Goal: Task Accomplishment & Management: Use online tool/utility

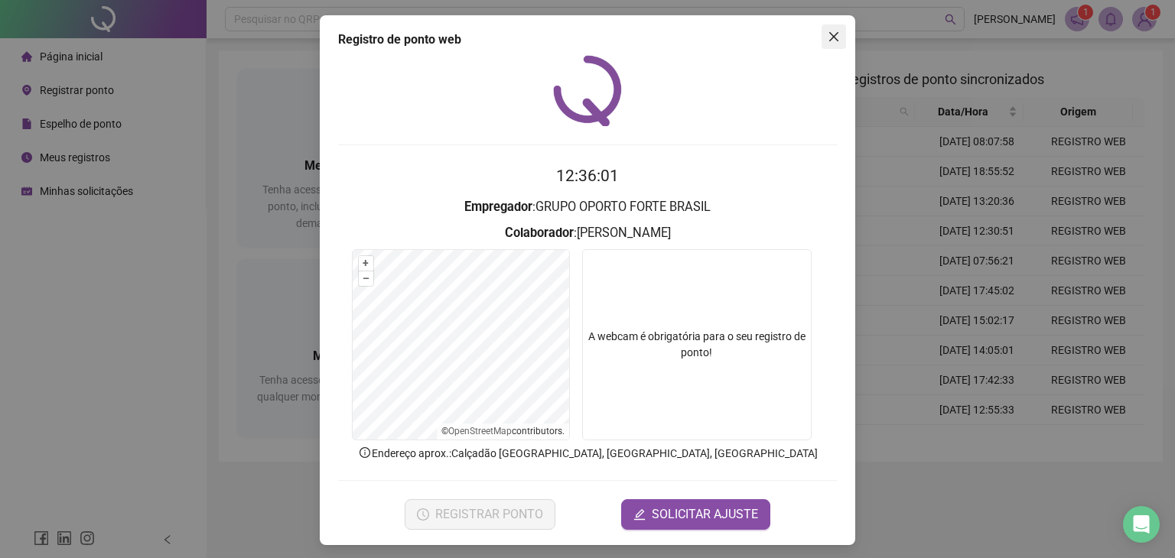
click at [821, 37] on span "Close" at bounding box center [833, 37] width 24 height 12
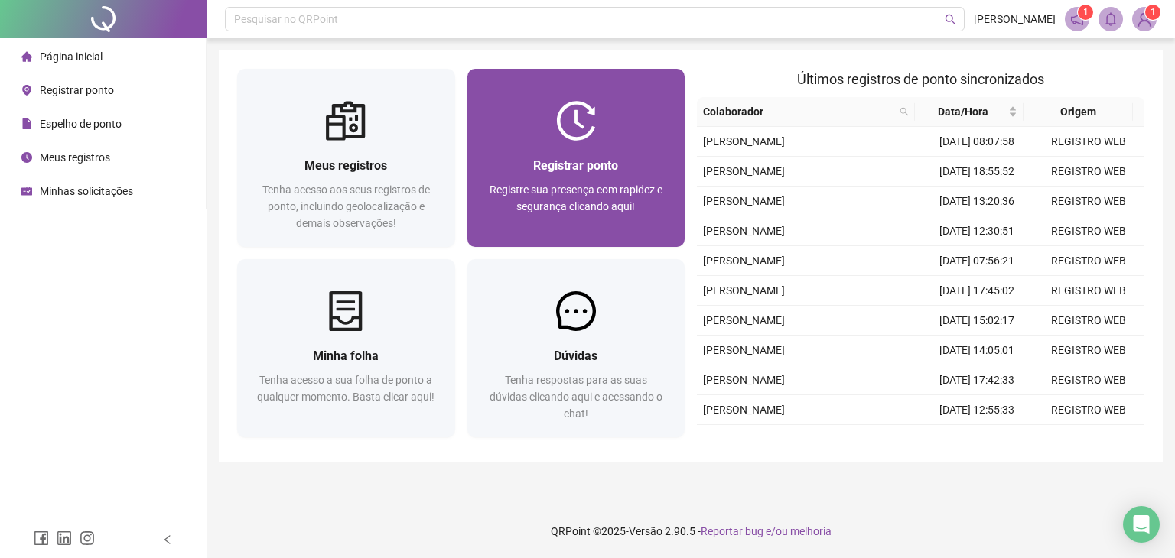
click at [609, 174] on div "Registrar ponto" at bounding box center [576, 165] width 181 height 19
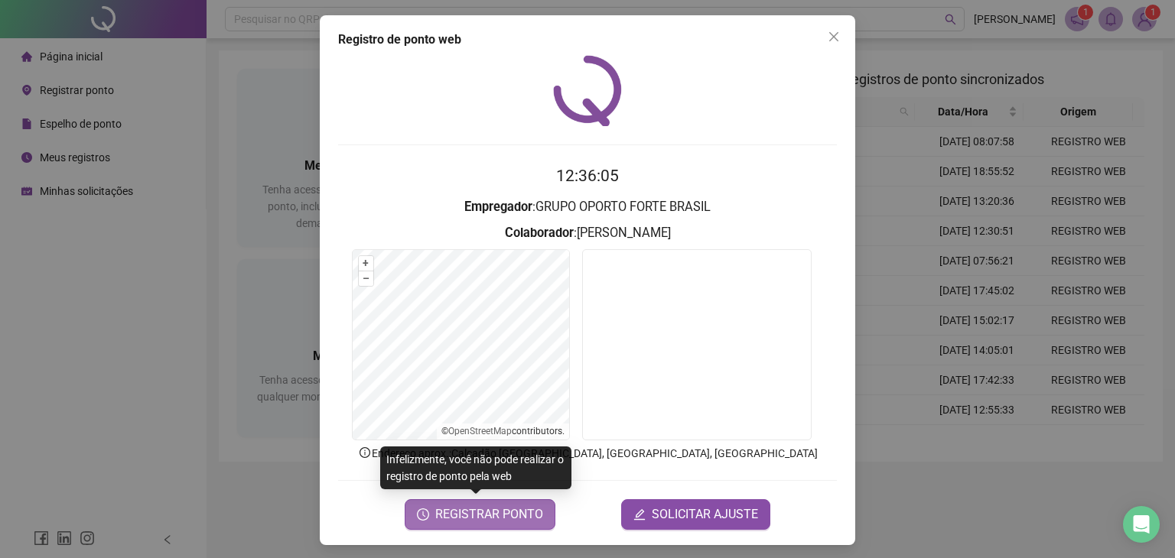
click at [516, 521] on span "REGISTRAR PONTO" at bounding box center [489, 514] width 108 height 18
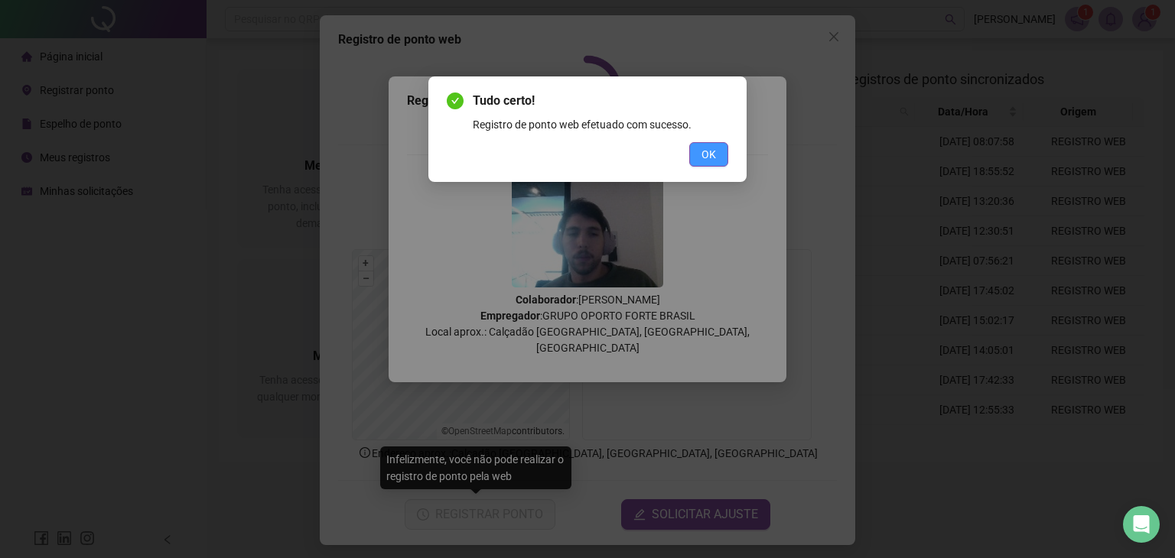
click at [716, 160] on span "OK" at bounding box center [708, 154] width 15 height 17
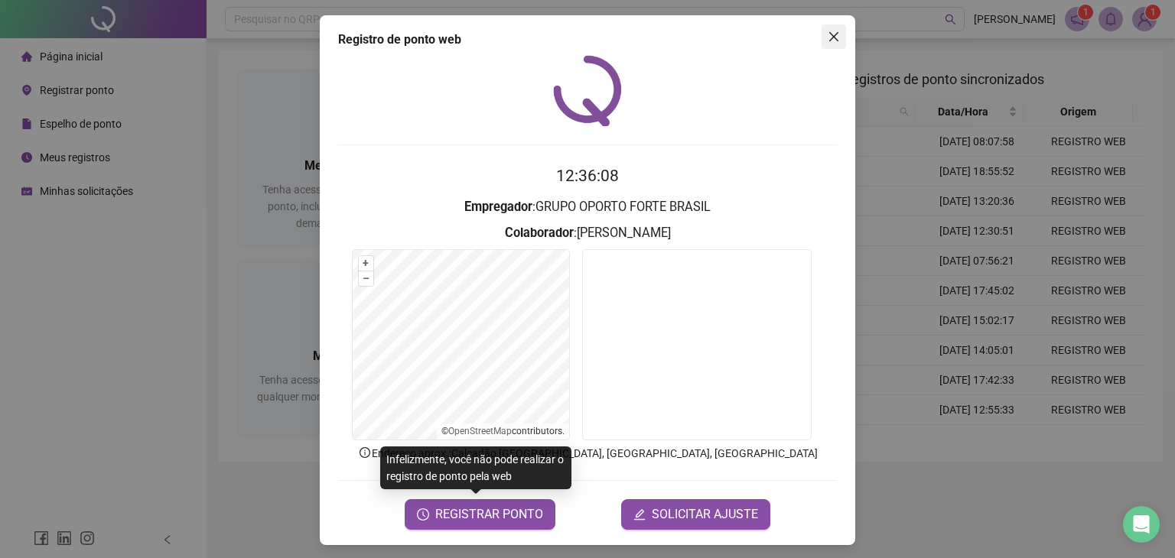
click at [829, 38] on icon "close" at bounding box center [833, 36] width 9 height 9
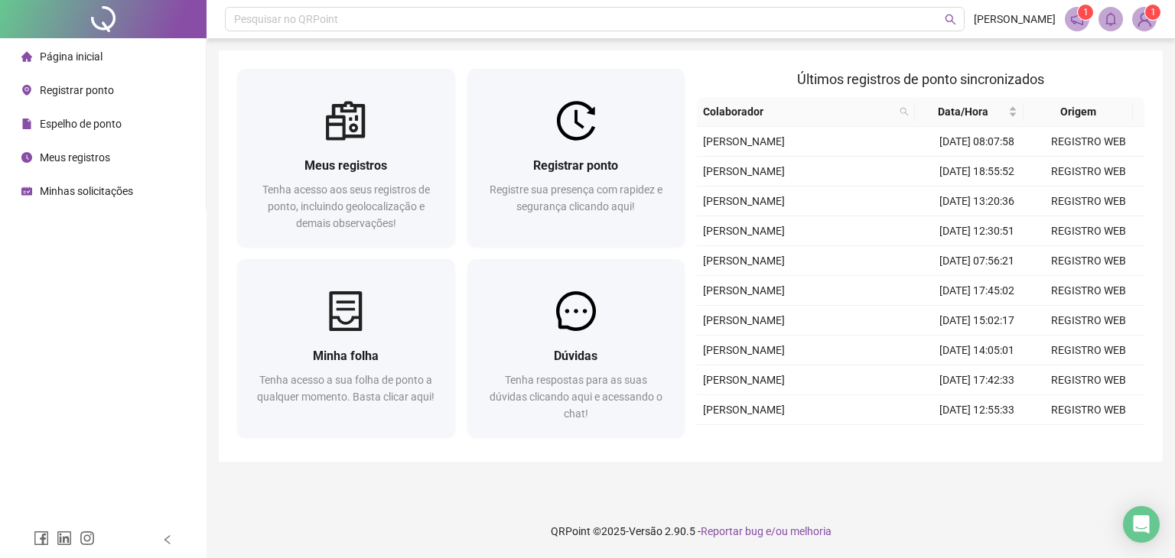
click at [795, 61] on div "Meus registros Tenha acesso aos seus registros de ponto, incluindo geolocalizaç…" at bounding box center [691, 255] width 944 height 411
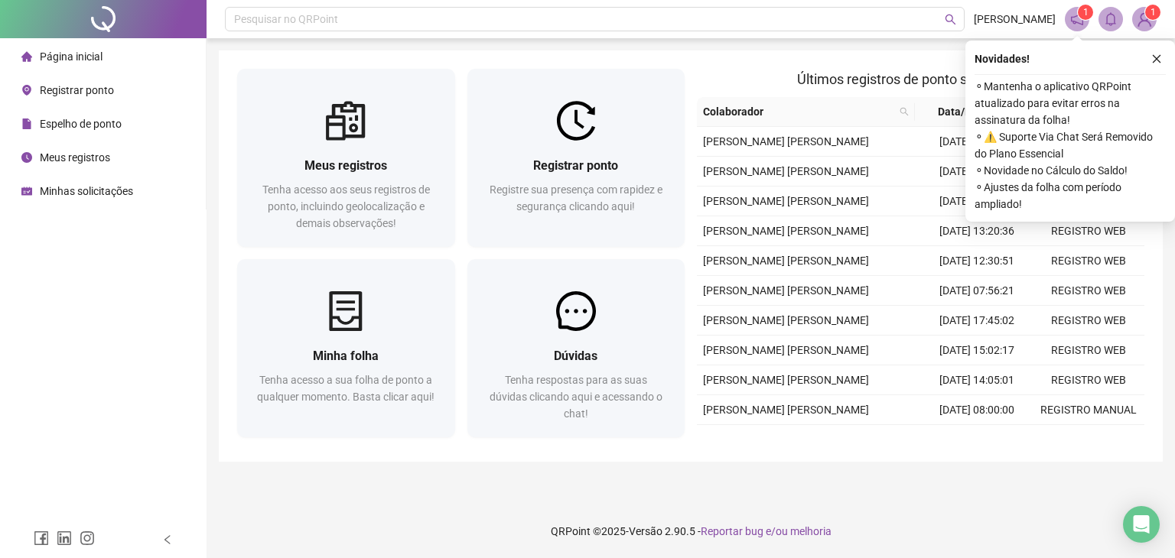
click at [1156, 60] on icon "close" at bounding box center [1156, 59] width 8 height 8
click at [1162, 62] on button "button" at bounding box center [1156, 59] width 18 height 18
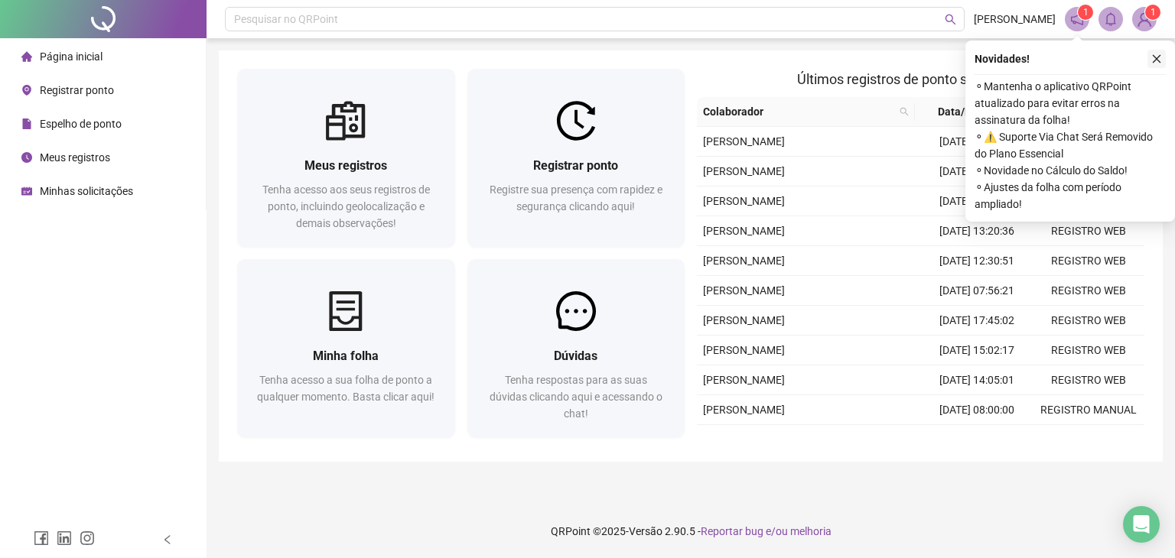
click at [1156, 63] on icon "close" at bounding box center [1156, 59] width 11 height 11
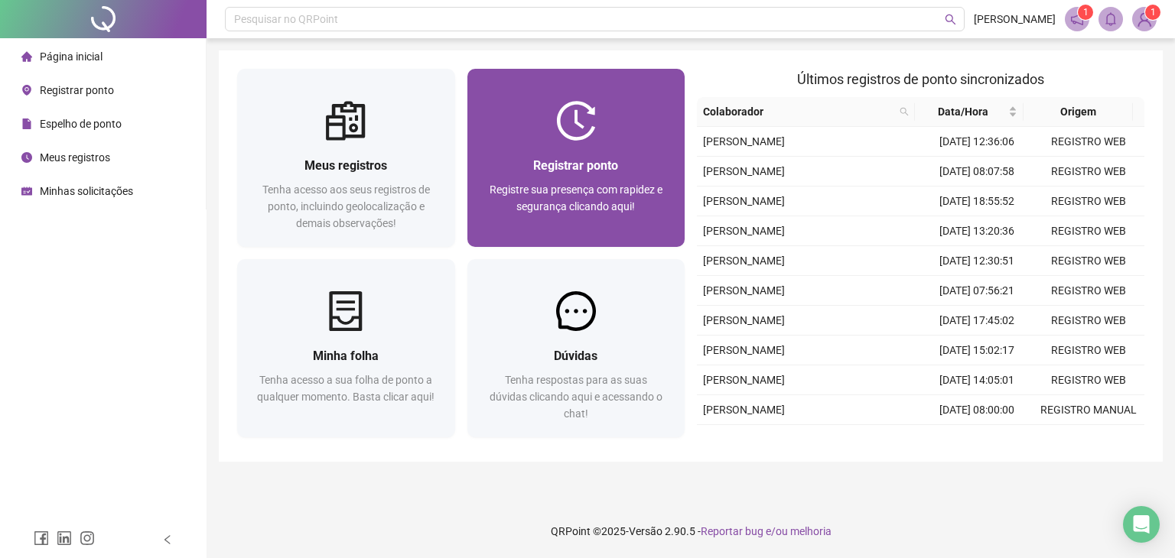
click at [611, 225] on div "Registre sua presença com rapidez e segurança clicando aqui!" at bounding box center [576, 206] width 181 height 50
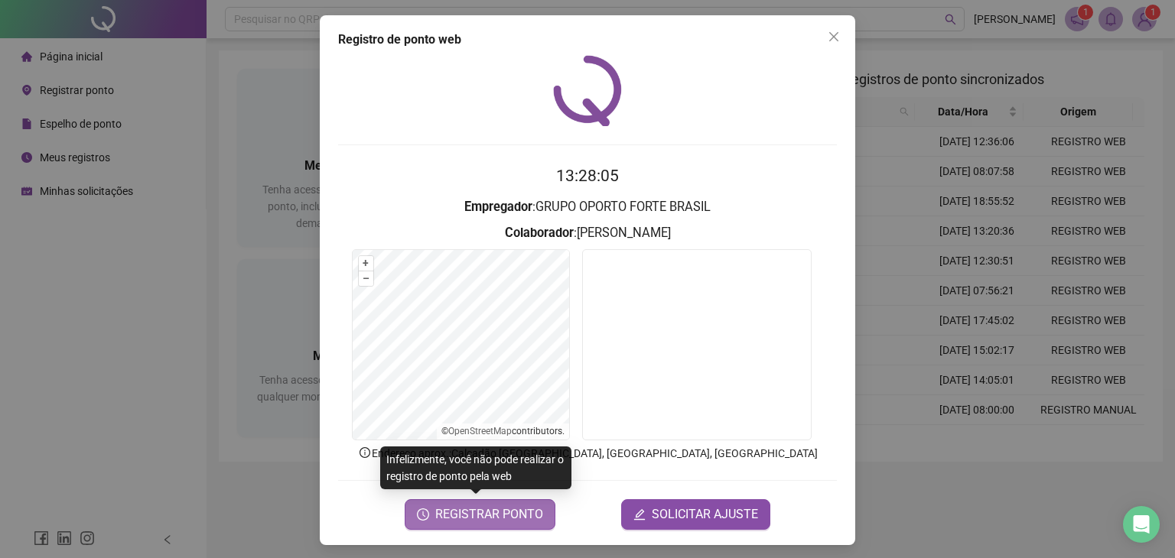
click at [476, 512] on span "REGISTRAR PONTO" at bounding box center [489, 514] width 108 height 18
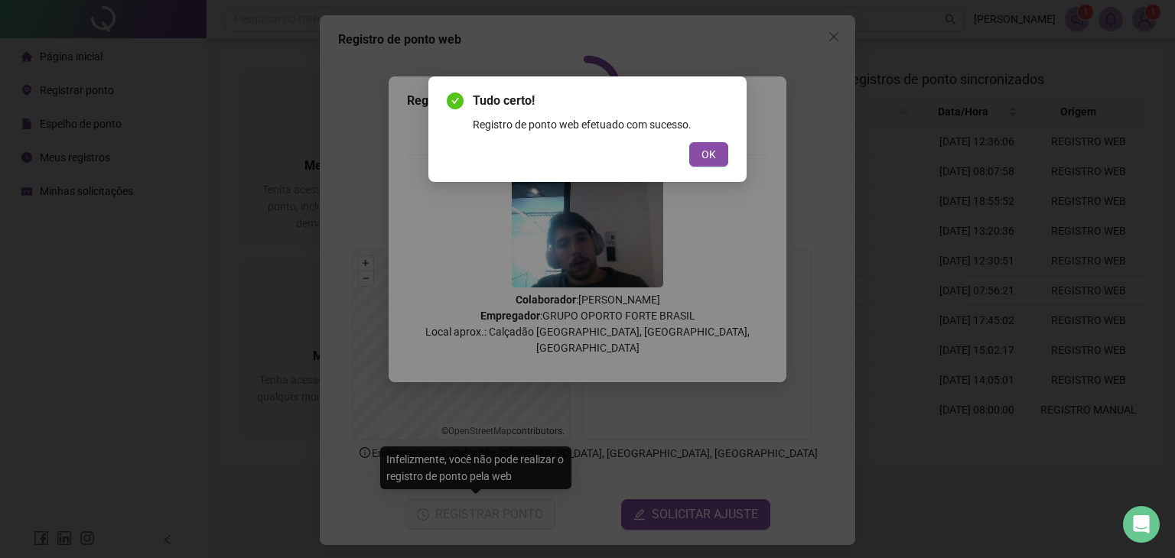
click at [716, 167] on div "Tudo certo! Registro de ponto web efetuado com sucesso. OK" at bounding box center [587, 129] width 318 height 106
click at [710, 156] on span "OK" at bounding box center [708, 154] width 15 height 17
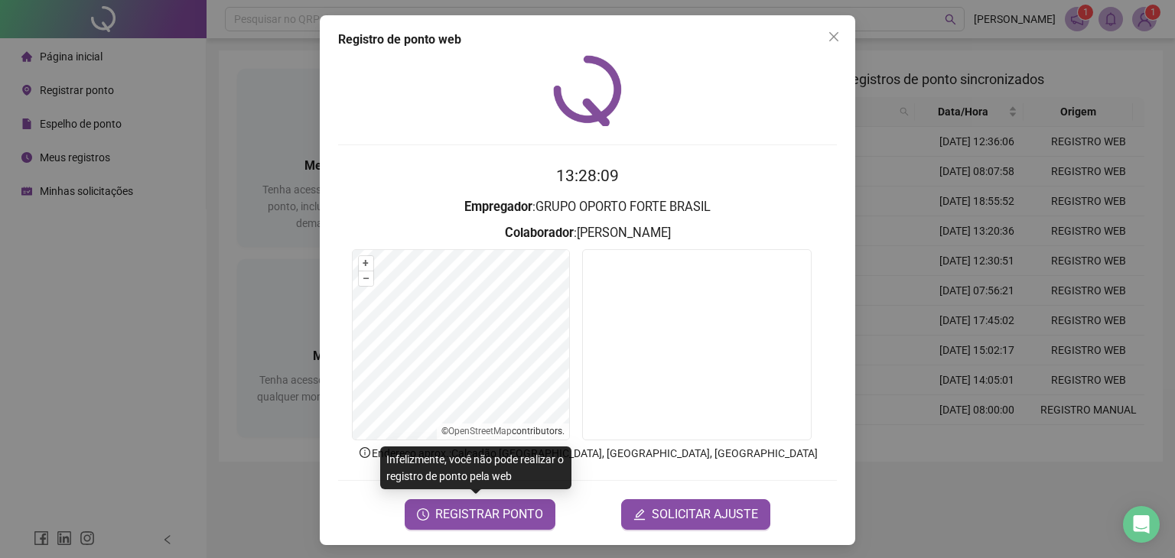
click at [822, 50] on div "Registro de ponto web 13:28:09 Empregador : GRUPO OPORTO FORTE BRASIL Colaborad…" at bounding box center [587, 280] width 535 height 530
click at [823, 47] on button "Close" at bounding box center [833, 36] width 24 height 24
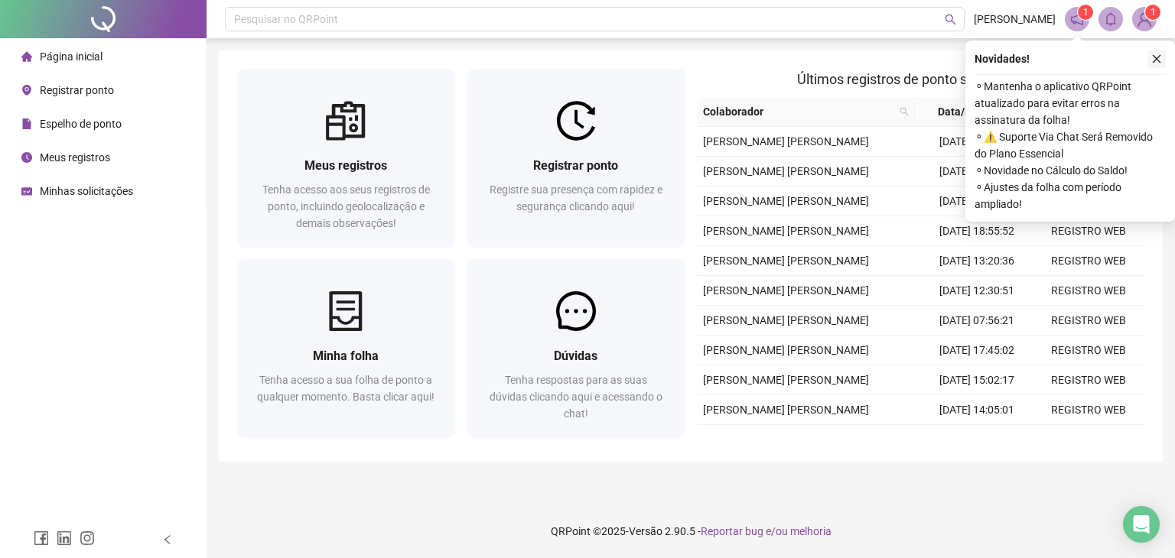
click at [1160, 57] on icon "close" at bounding box center [1156, 59] width 11 height 11
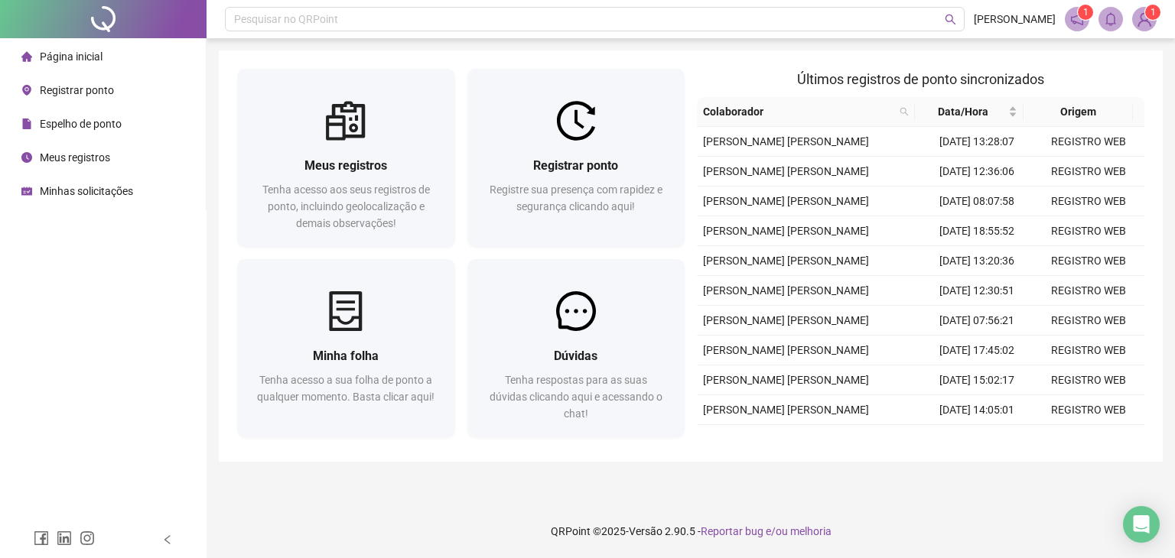
click at [82, 337] on div "Página inicial Registrar ponto Espelho de ponto Meus registros Minhas solicitaç…" at bounding box center [103, 261] width 206 height 522
click at [92, 118] on span "Espelho de ponto" at bounding box center [81, 124] width 82 height 12
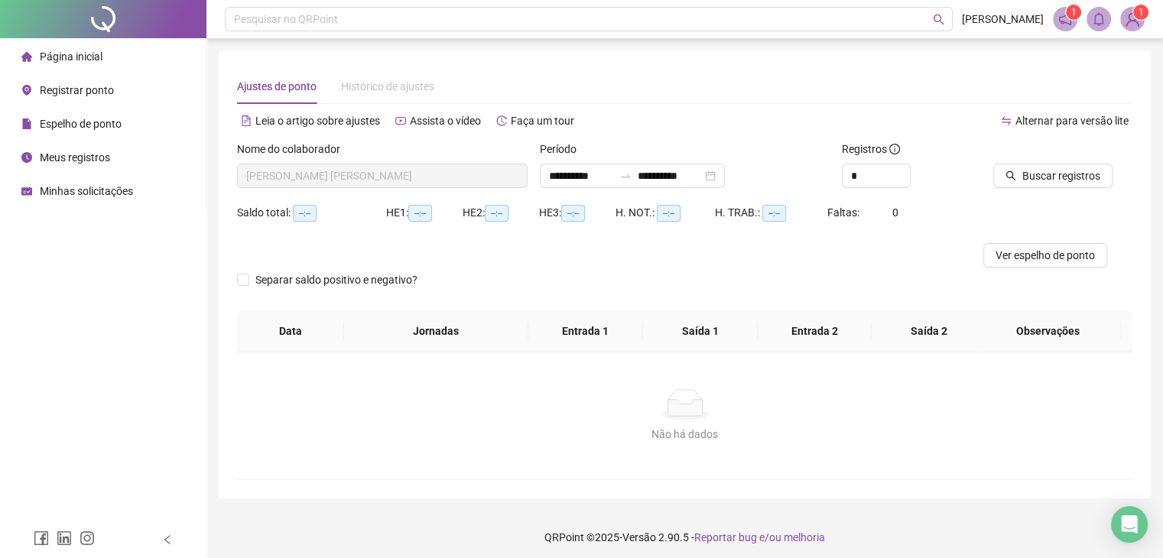
type input "**********"
click at [106, 154] on span "Meus registros" at bounding box center [75, 157] width 70 height 12
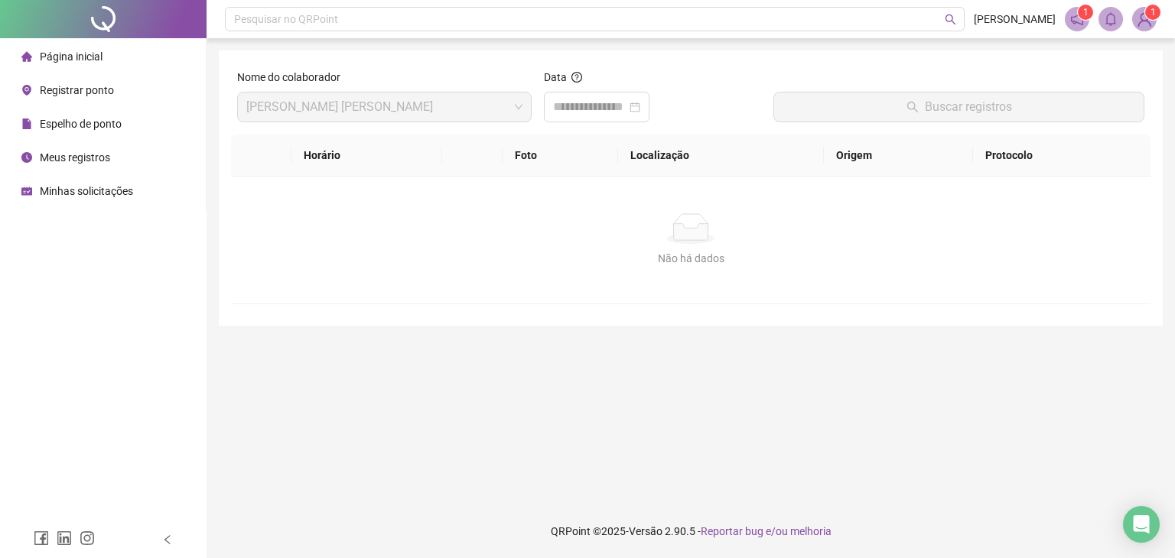
click at [95, 135] on div "Espelho de ponto" at bounding box center [71, 124] width 100 height 31
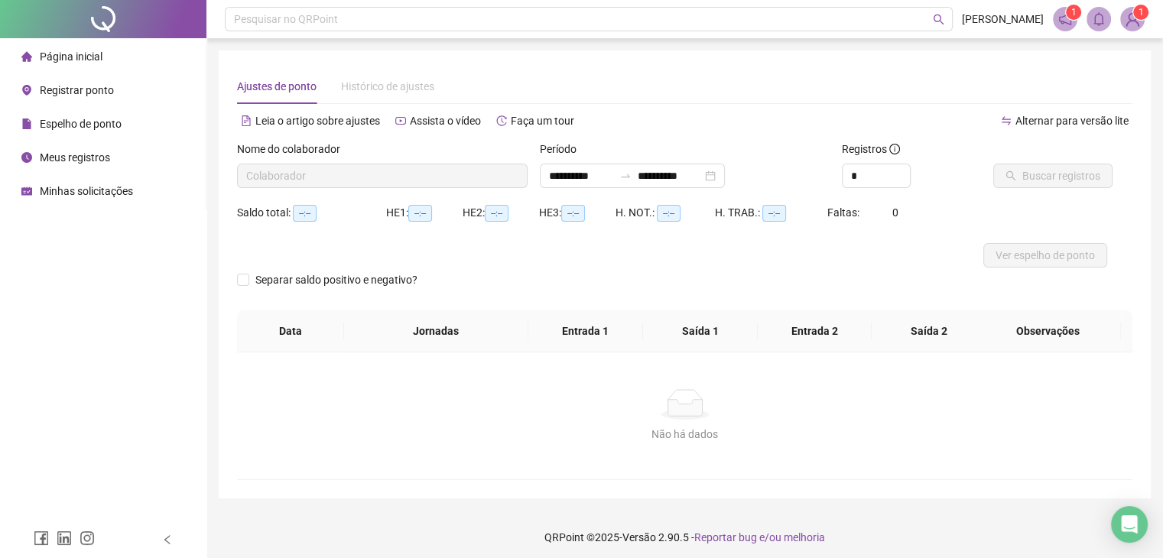
type input "**********"
click at [106, 193] on span "Minhas solicitações" at bounding box center [86, 191] width 93 height 12
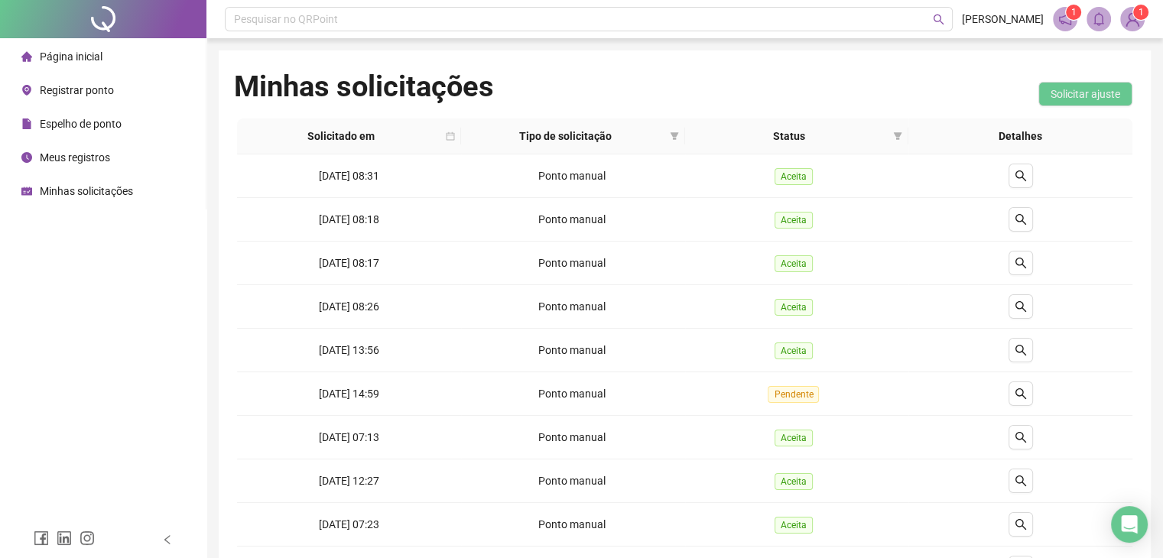
click at [109, 57] on li "Página inicial" at bounding box center [103, 56] width 200 height 31
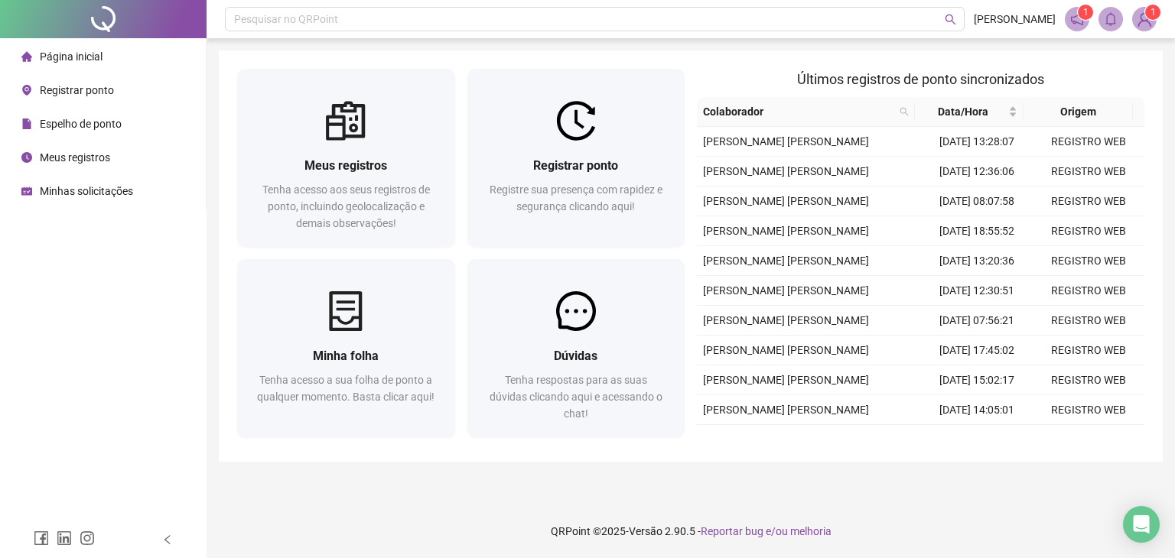
click at [74, 122] on span "Espelho de ponto" at bounding box center [81, 124] width 82 height 12
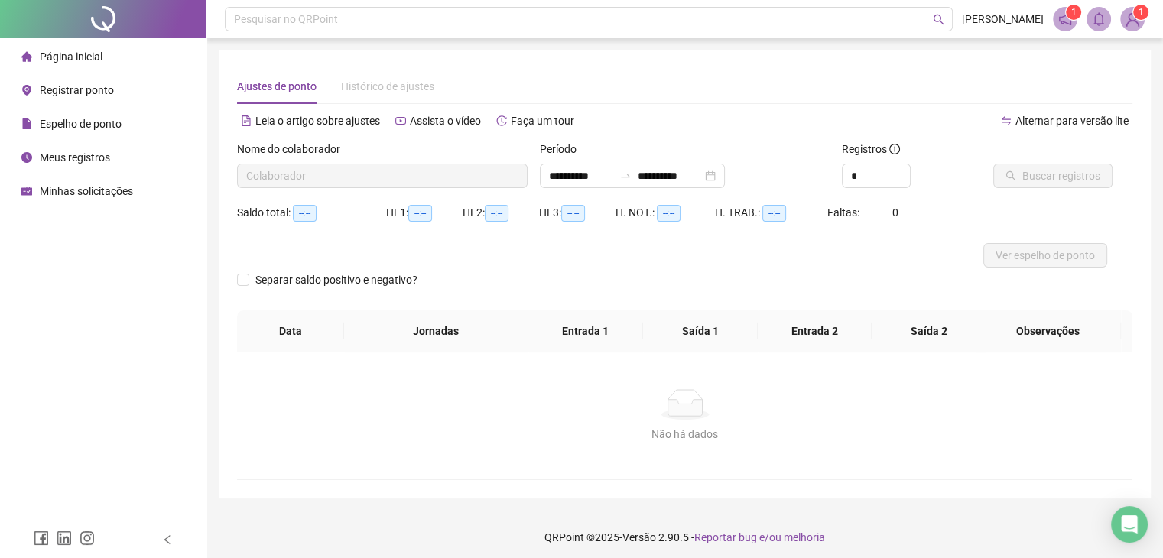
type input "**********"
click at [1022, 265] on button "Ver espelho de ponto" at bounding box center [1045, 255] width 124 height 24
click at [85, 284] on div "Página inicial Registrar ponto Espelho de ponto Meus registros Minhas solicitaç…" at bounding box center [103, 261] width 206 height 522
click at [106, 38] on ul "Página inicial Registrar ponto Espelho de ponto Meus registros Minhas solicitaç…" at bounding box center [103, 123] width 206 height 171
click at [92, 59] on span "Página inicial" at bounding box center [71, 56] width 63 height 12
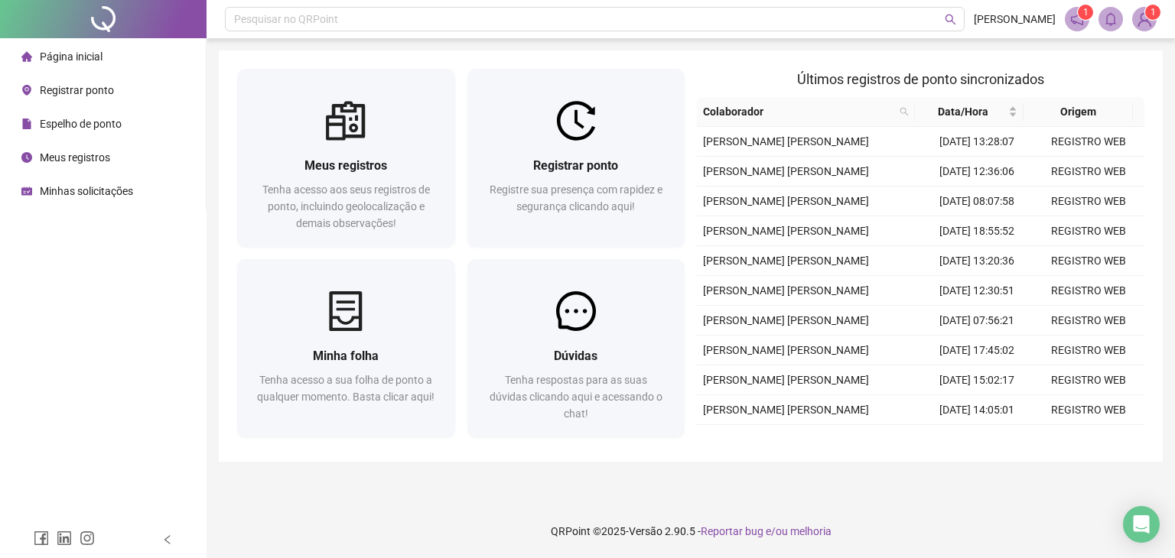
drag, startPoint x: 73, startPoint y: 377, endPoint x: 83, endPoint y: 380, distance: 9.7
click at [73, 377] on div "Página inicial Registrar ponto Espelho de ponto Meus registros Minhas solicitaç…" at bounding box center [103, 261] width 206 height 522
